Goal: Transaction & Acquisition: Purchase product/service

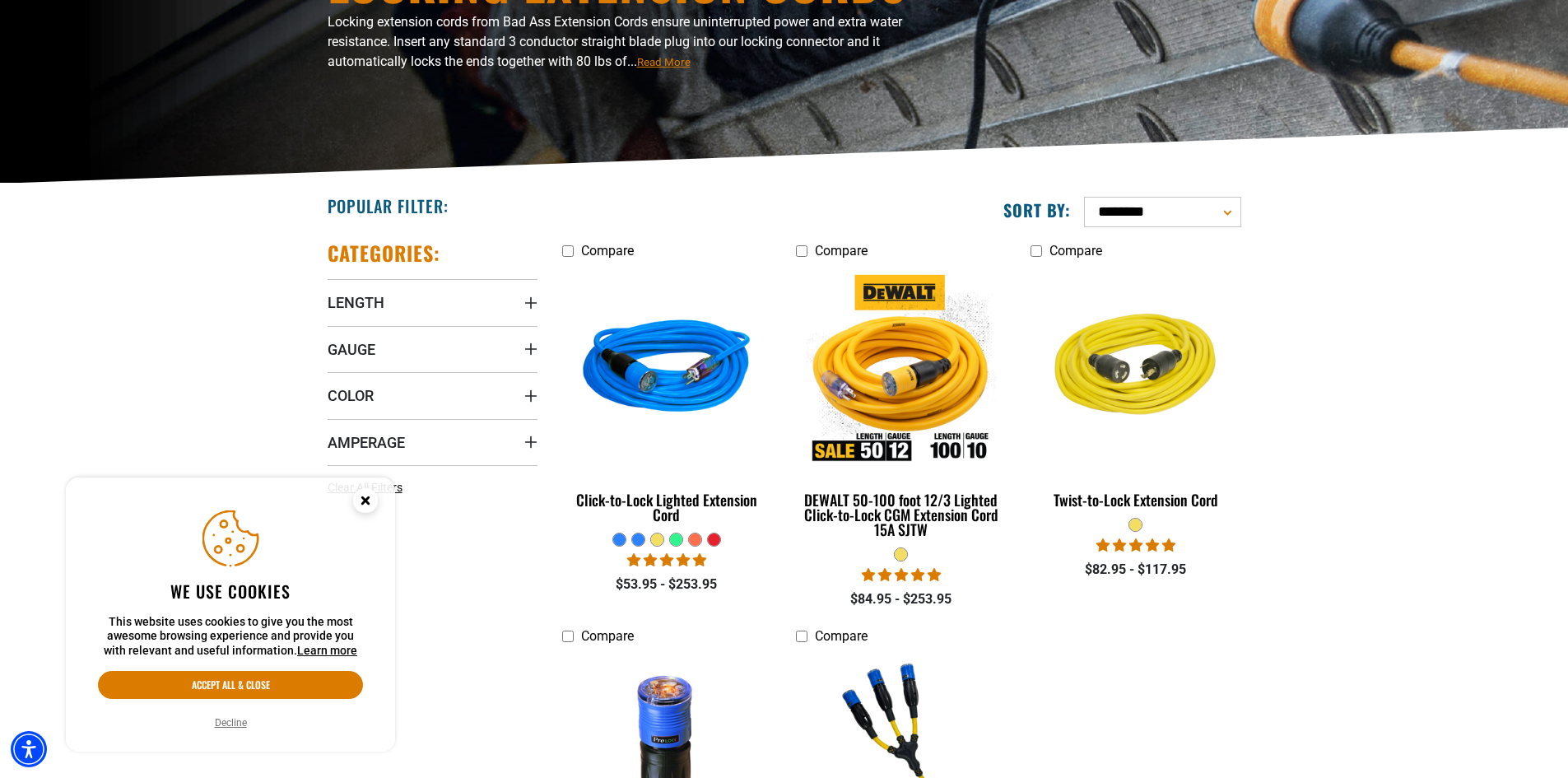
scroll to position [329, 0]
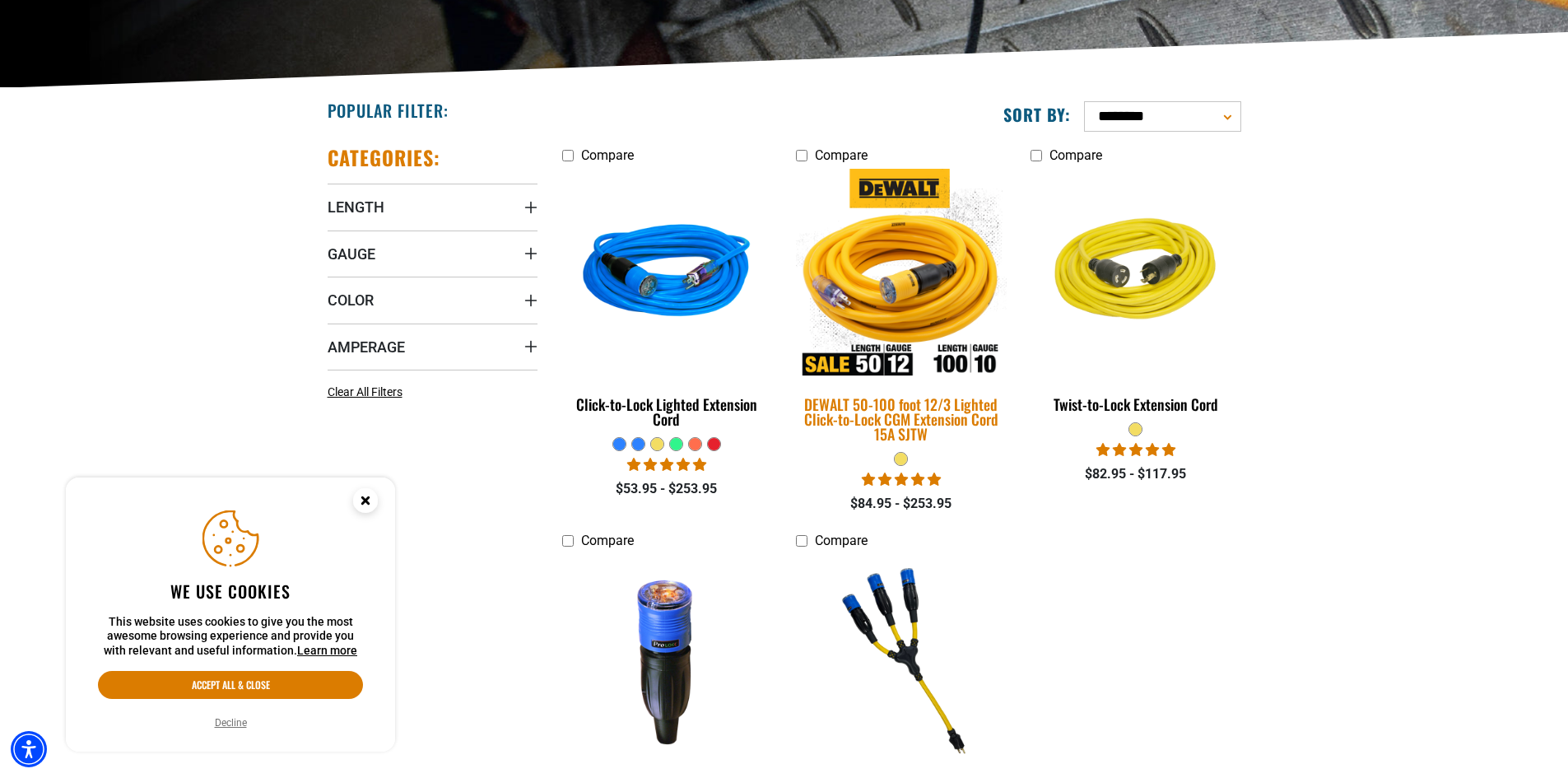
click at [899, 287] on img at bounding box center [901, 275] width 231 height 211
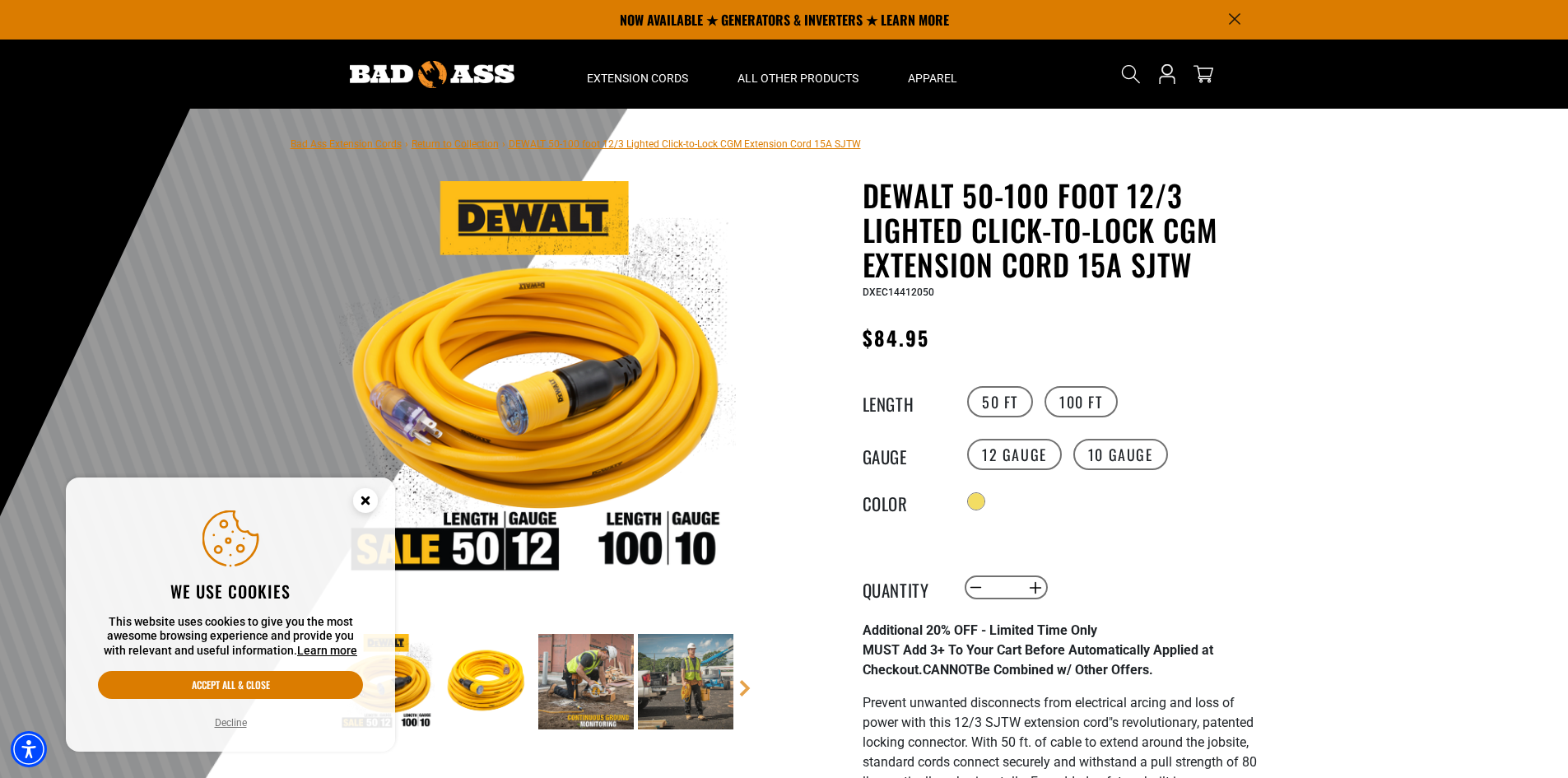
drag, startPoint x: 1148, startPoint y: 269, endPoint x: 1117, endPoint y: 278, distance: 32.3
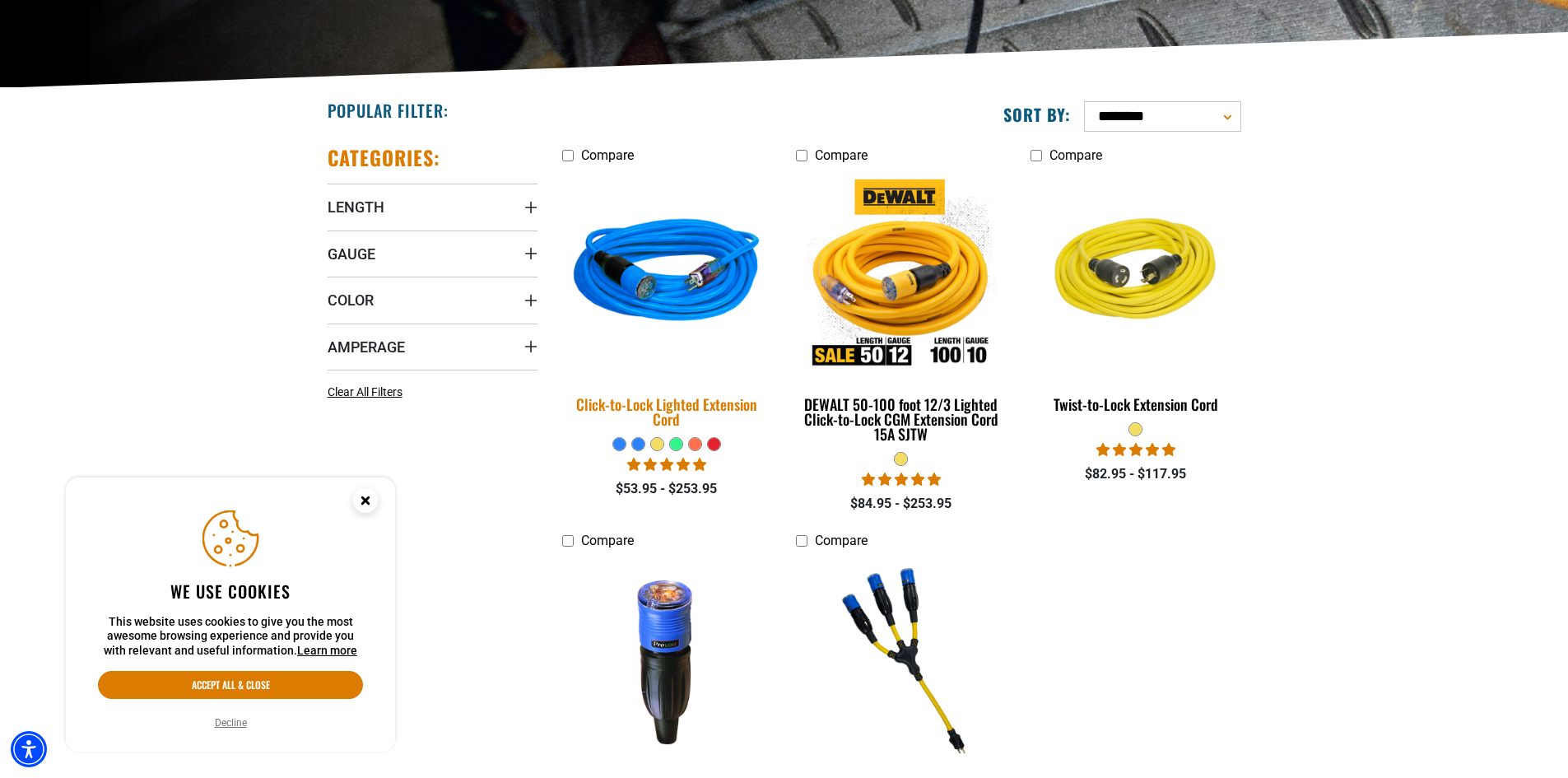
click at [702, 298] on img at bounding box center [666, 275] width 231 height 211
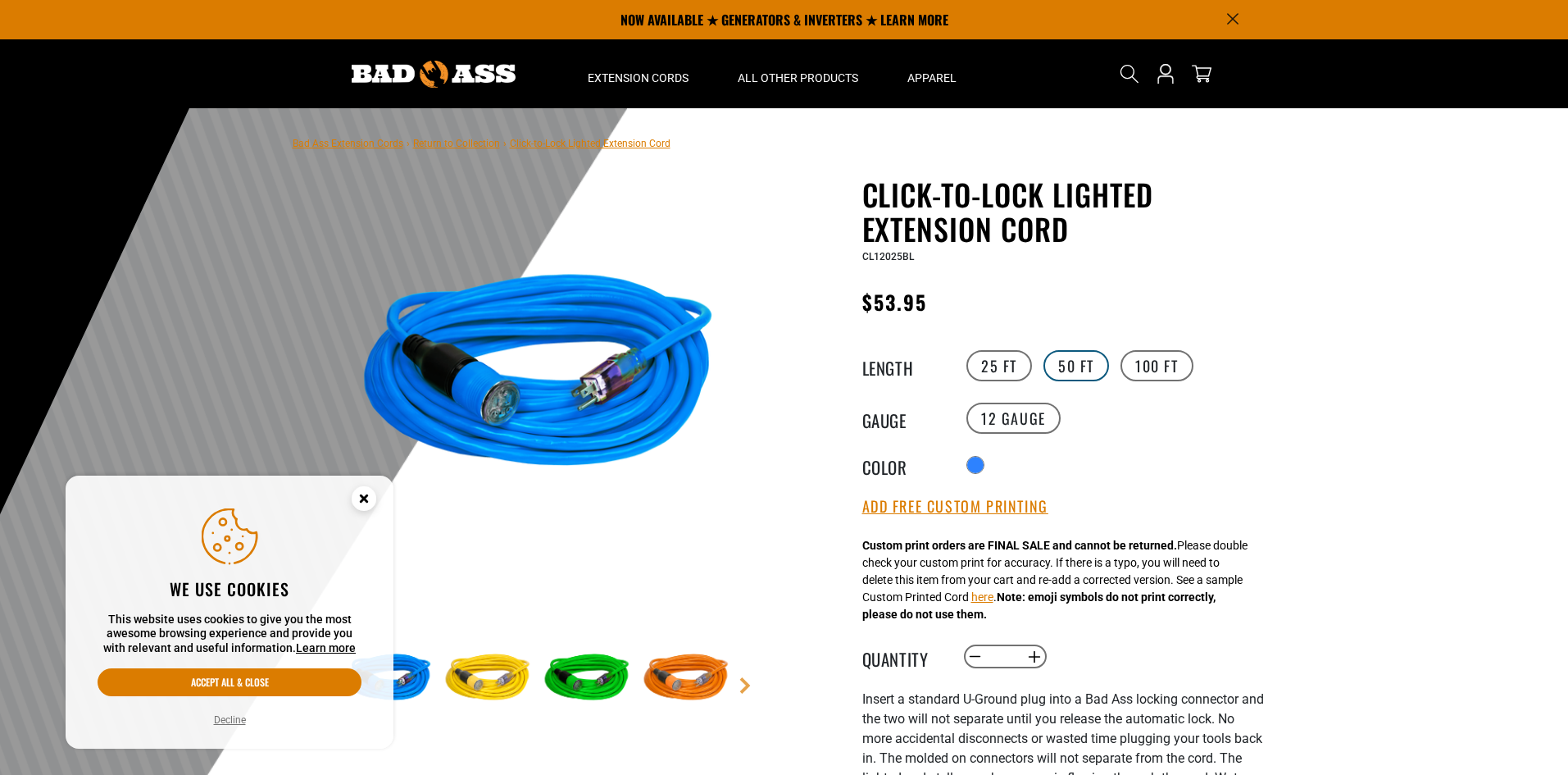
click at [1084, 368] on label "50 FT" at bounding box center [1076, 365] width 65 height 31
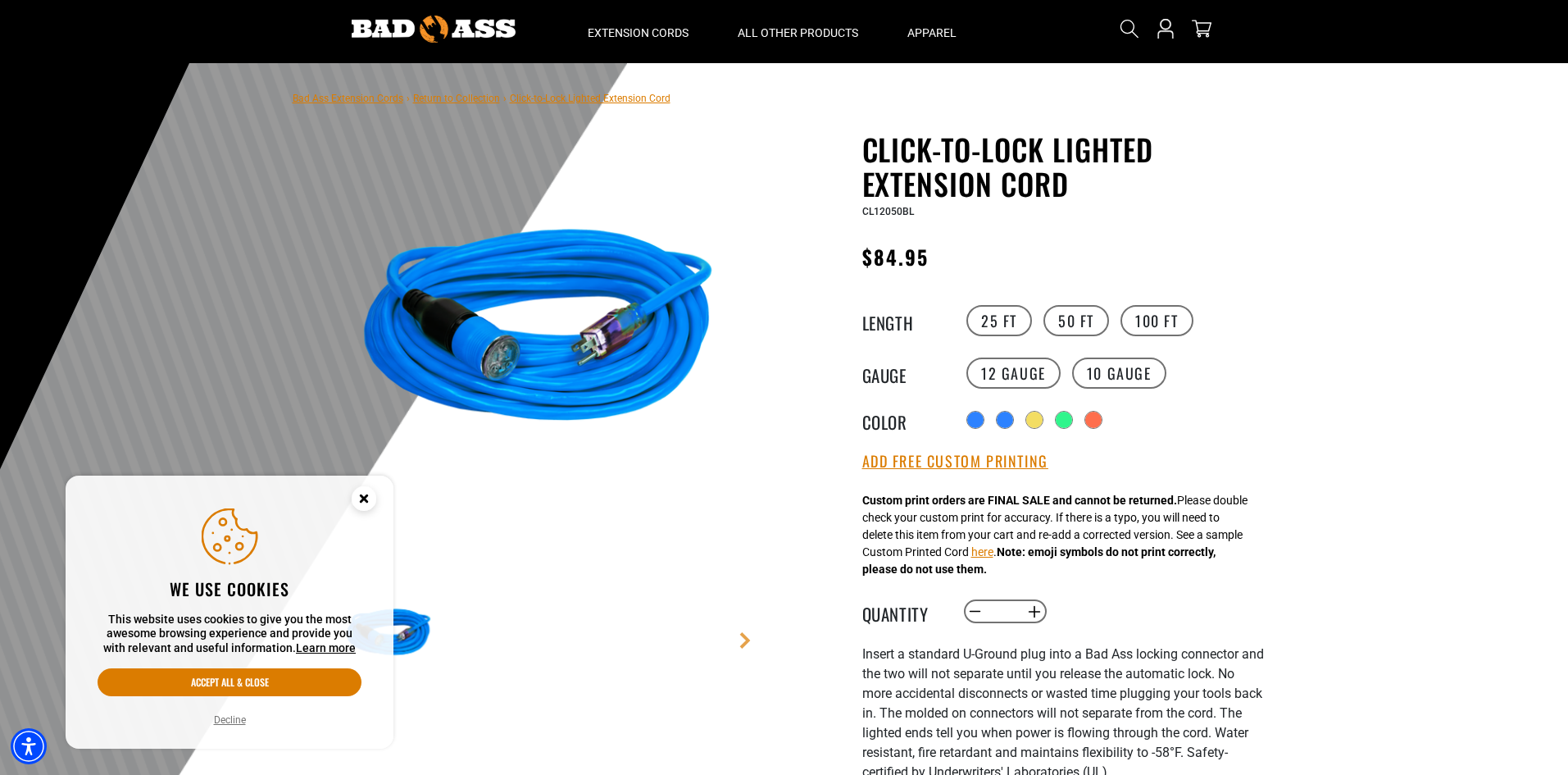
scroll to position [82, 0]
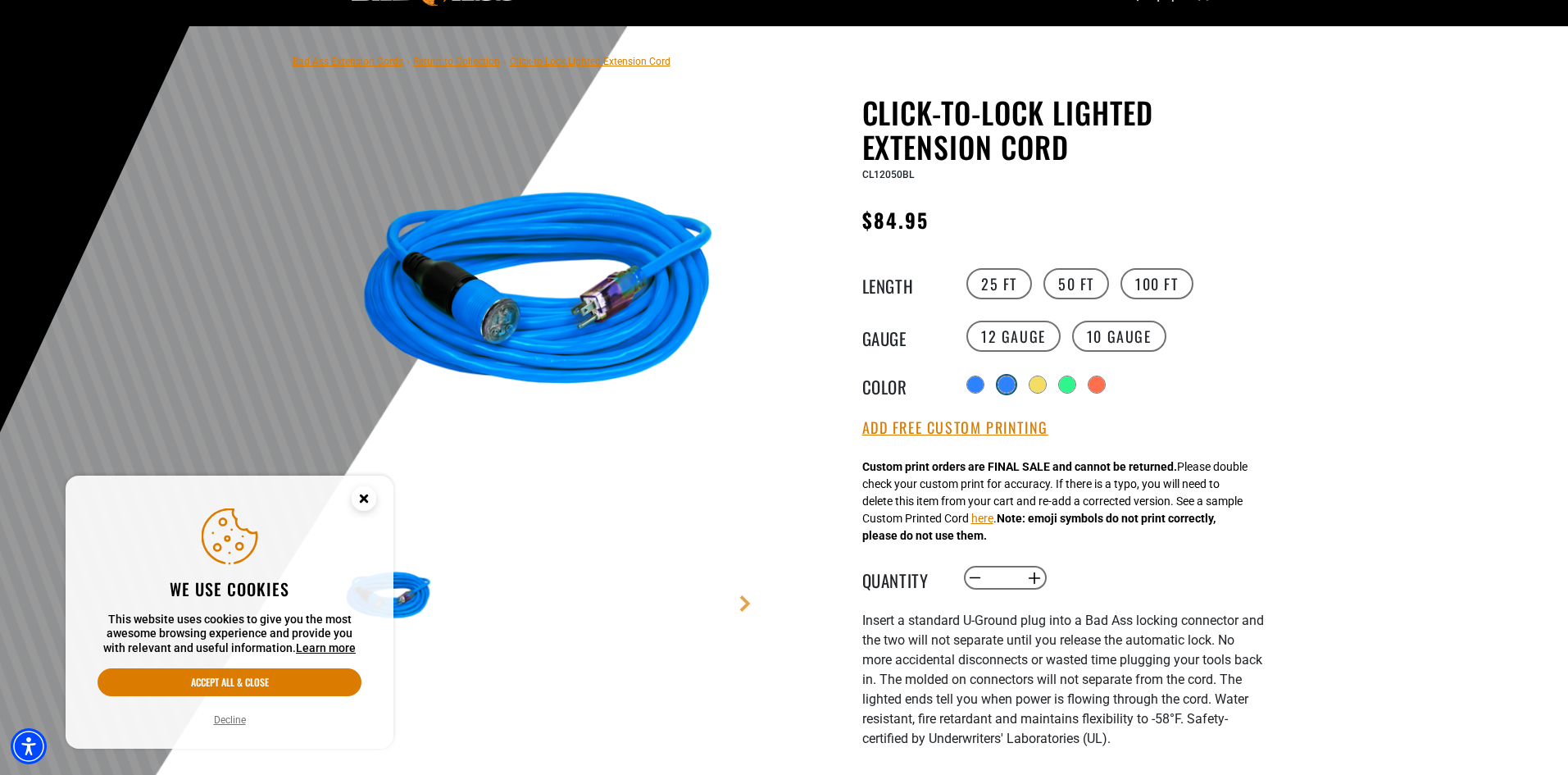
click at [1010, 389] on div "products.product.variant_sold_out_or_unavailable" at bounding box center [1007, 384] width 17 height 17
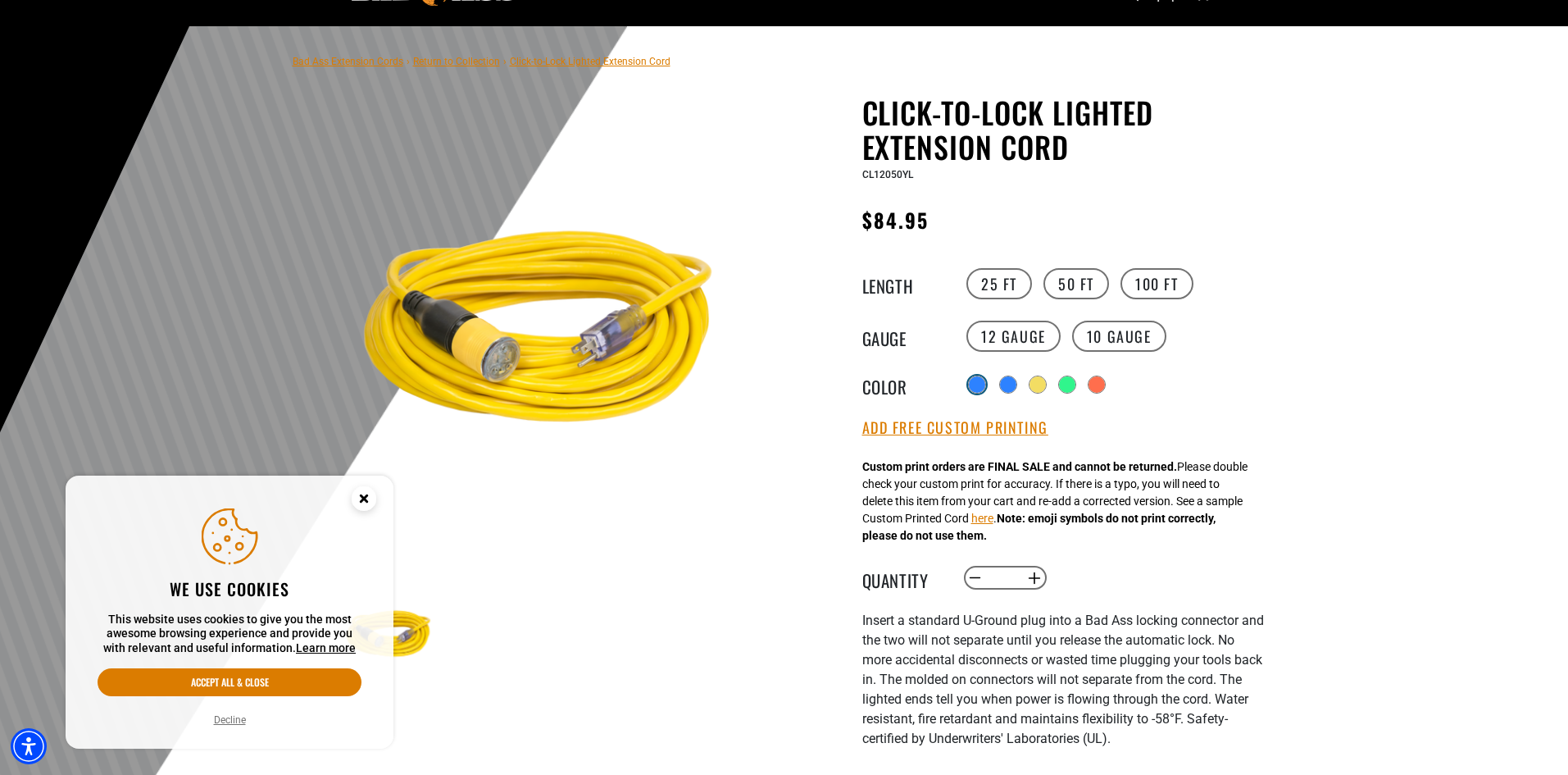
click at [972, 381] on div at bounding box center [977, 384] width 17 height 17
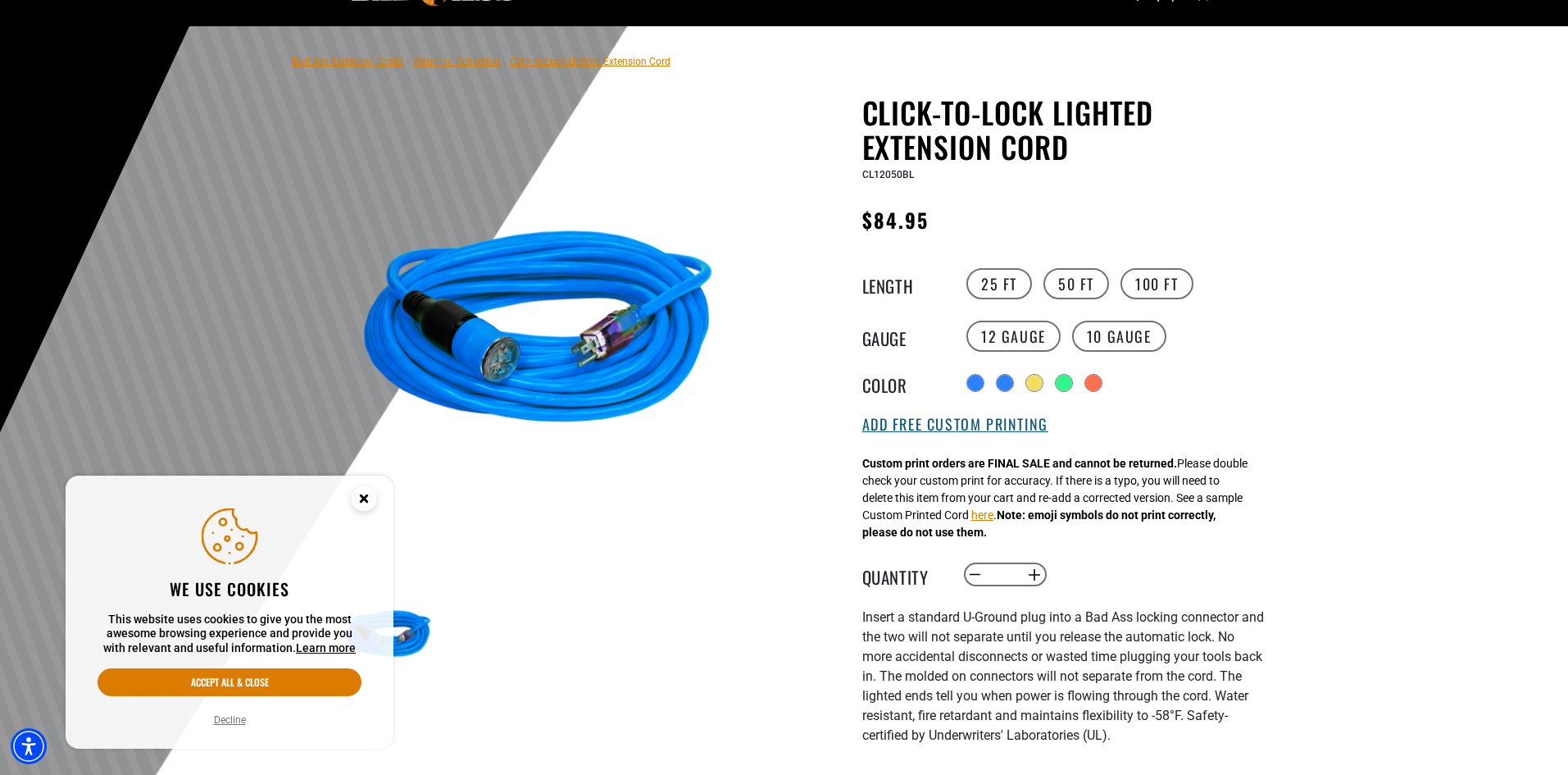
click at [962, 432] on button "Add Free Custom Printing" at bounding box center [956, 424] width 186 height 18
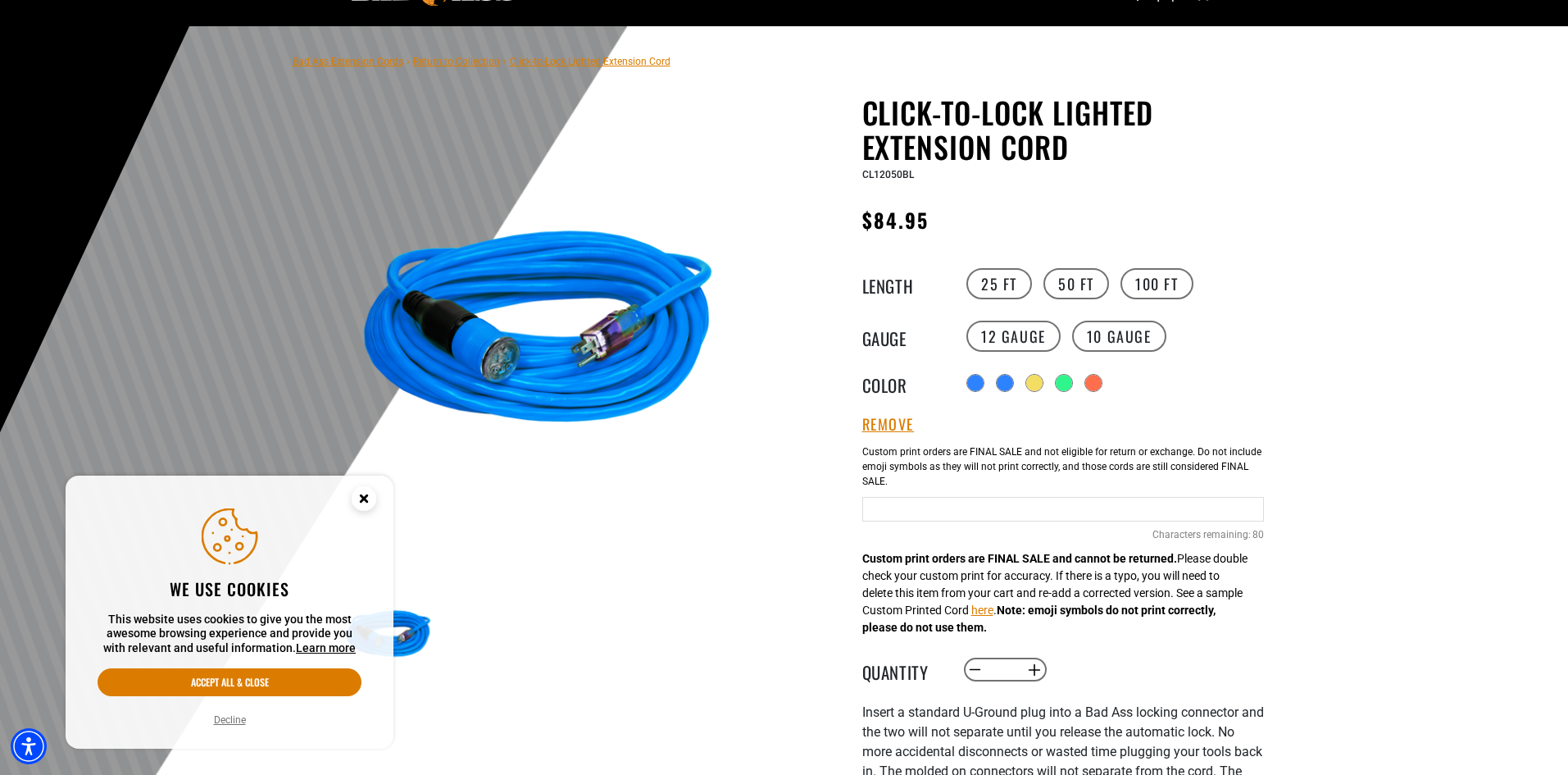
click at [919, 513] on input "text" at bounding box center [1064, 509] width 402 height 24
click at [363, 506] on circle "Close this option" at bounding box center [364, 498] width 24 height 24
